Goal: Navigation & Orientation: Find specific page/section

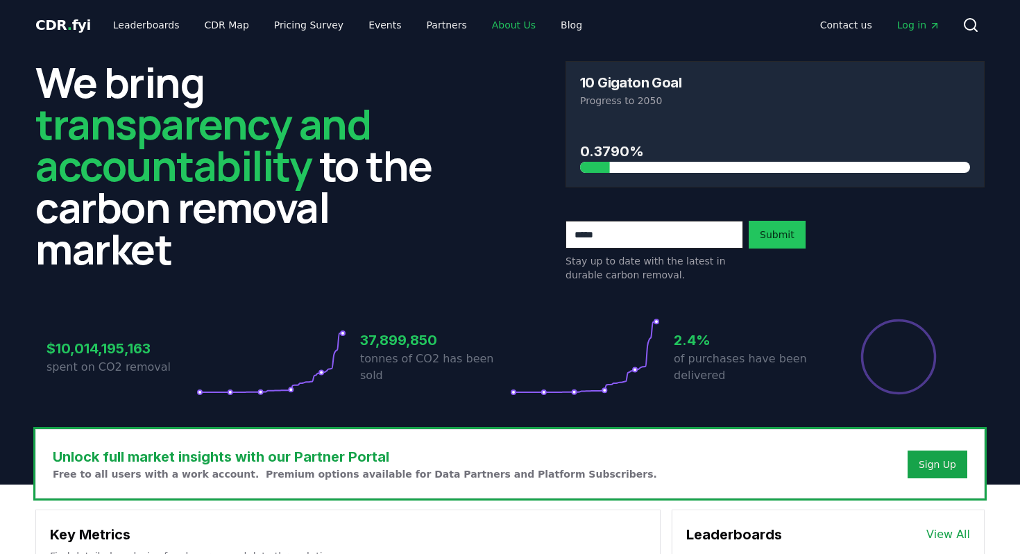
click at [481, 34] on link "About Us" at bounding box center [514, 24] width 66 height 25
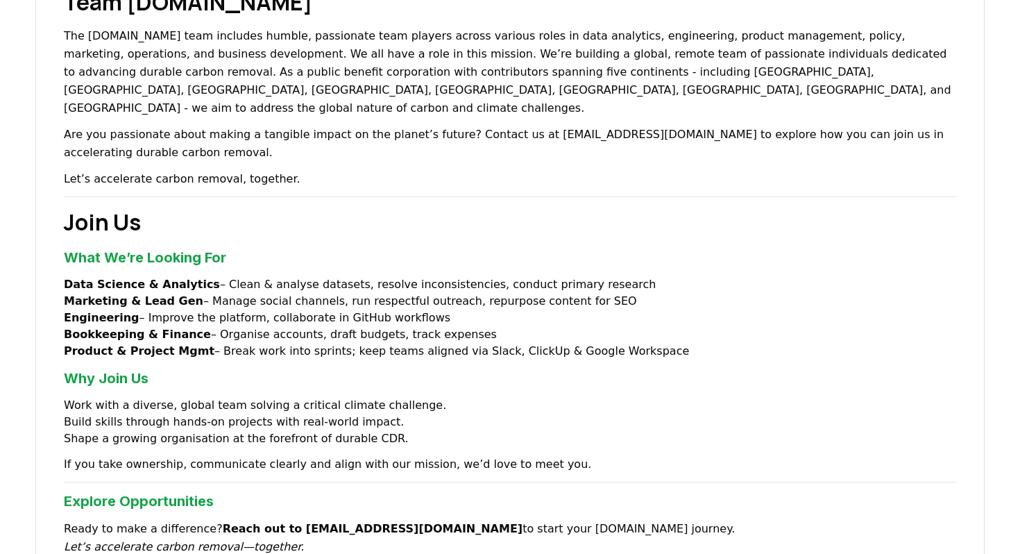
scroll to position [1162, 0]
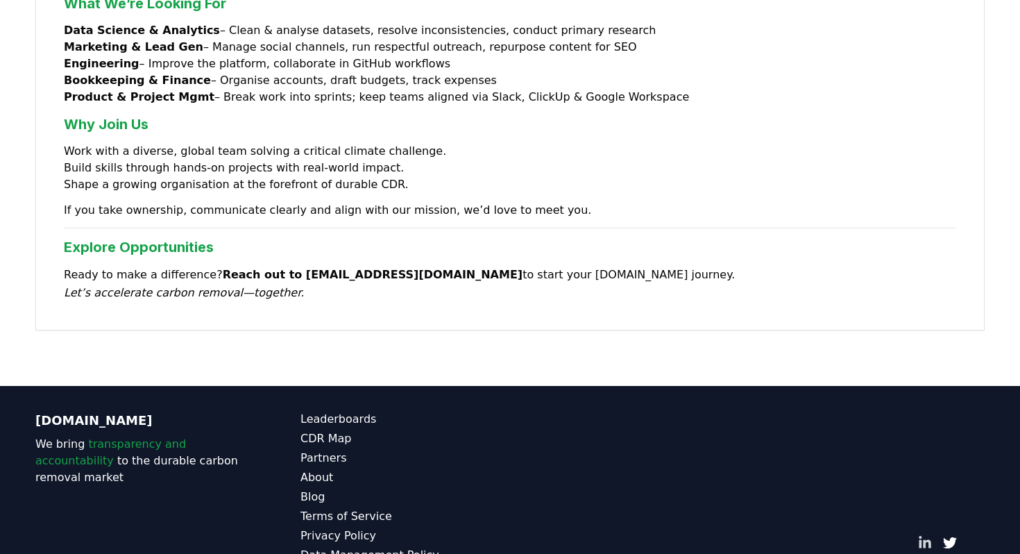
click at [925, 536] on icon "LinkedIn" at bounding box center [925, 542] width 12 height 12
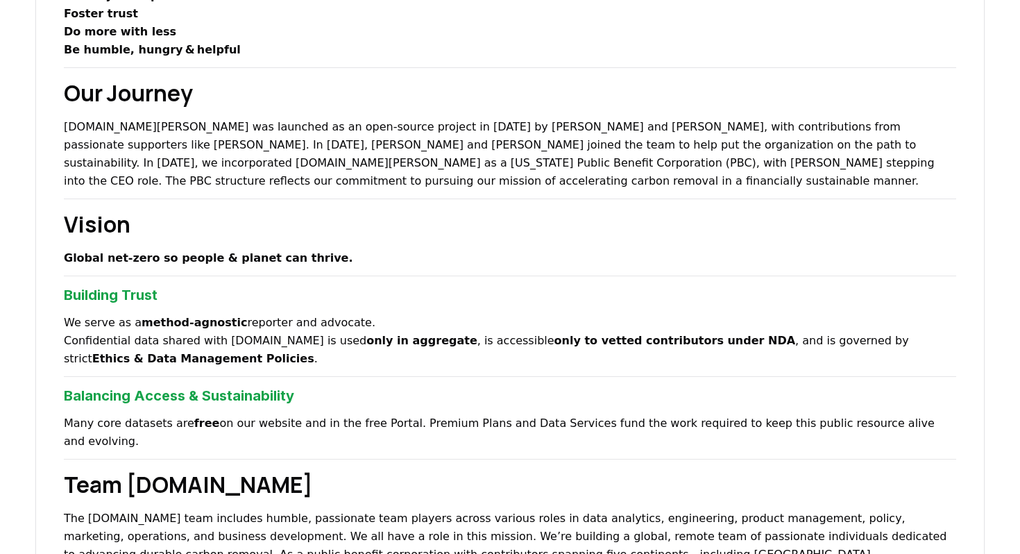
scroll to position [0, 0]
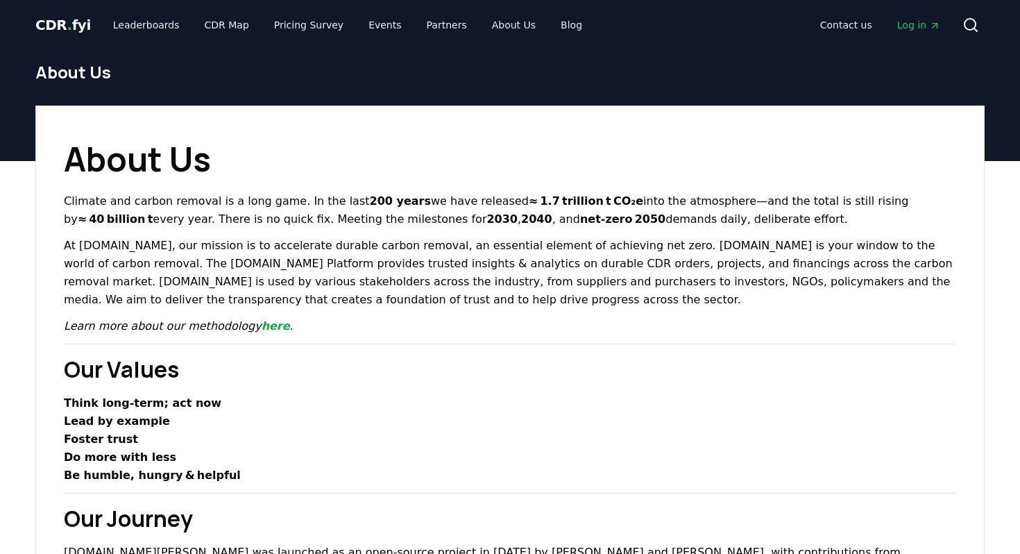
click at [51, 29] on span "CDR . fyi" at bounding box center [63, 25] width 56 height 17
